Goal: Task Accomplishment & Management: Manage account settings

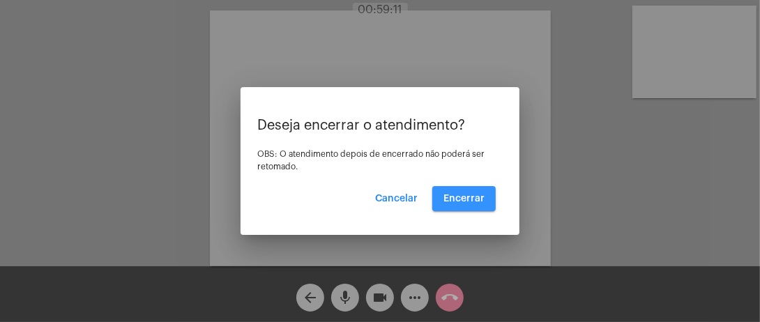
click at [471, 197] on span "Encerrar" at bounding box center [463, 199] width 41 height 10
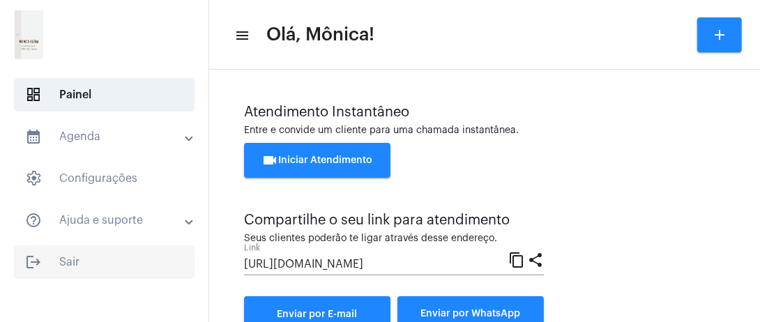
click at [86, 262] on span "logout Sair" at bounding box center [104, 261] width 181 height 33
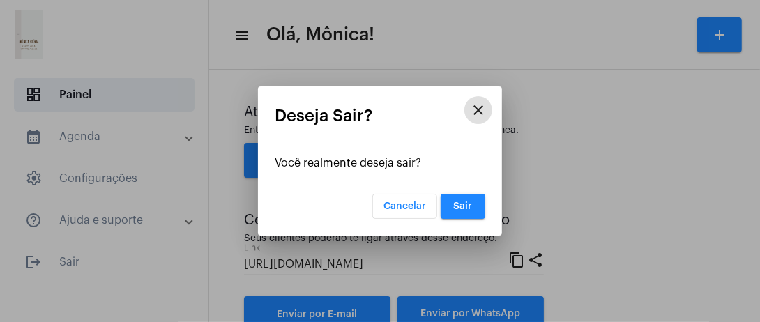
click at [461, 208] on span "Sair" at bounding box center [463, 206] width 19 height 10
